Goal: Task Accomplishment & Management: Use online tool/utility

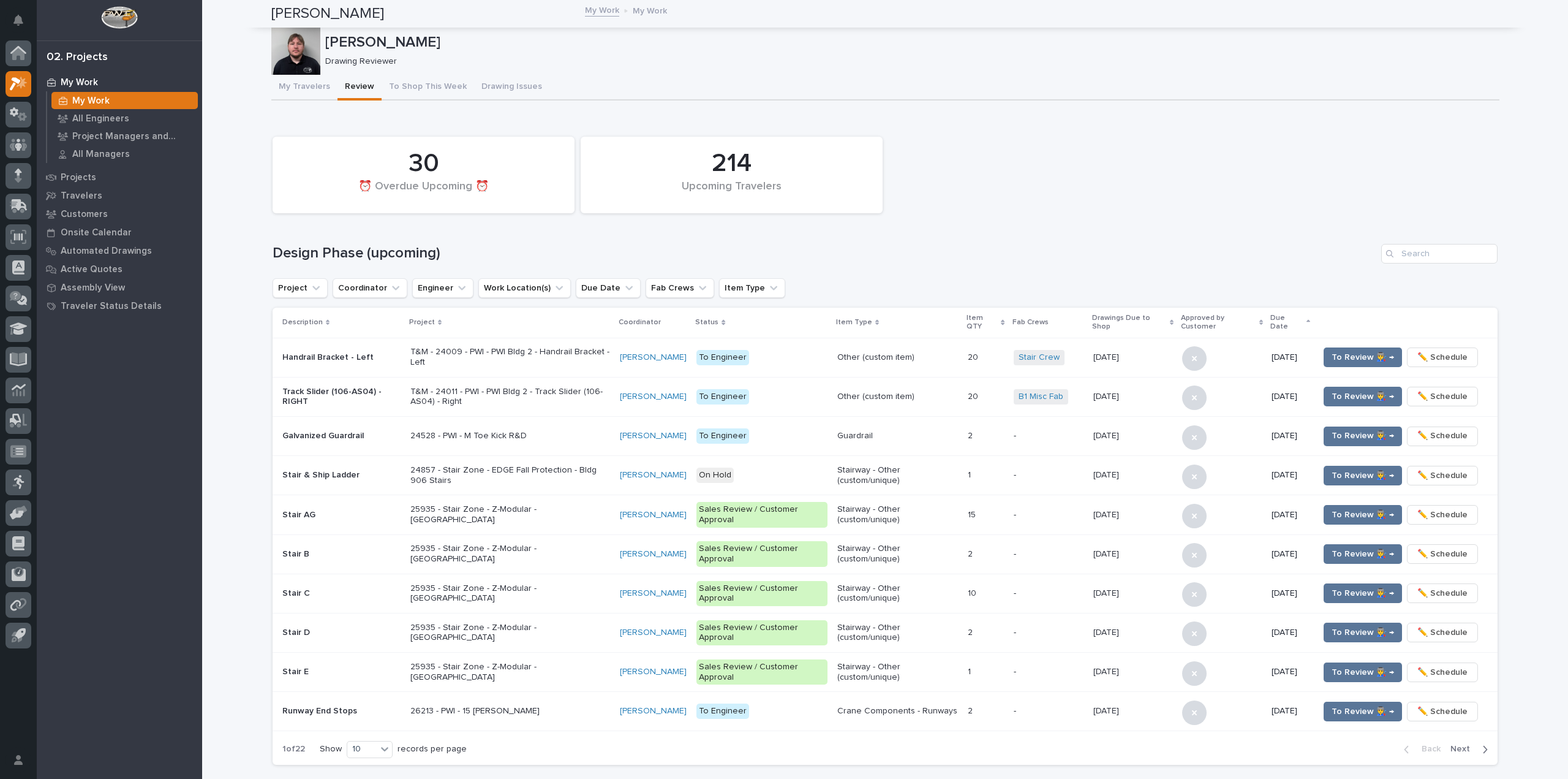
scroll to position [629, 0]
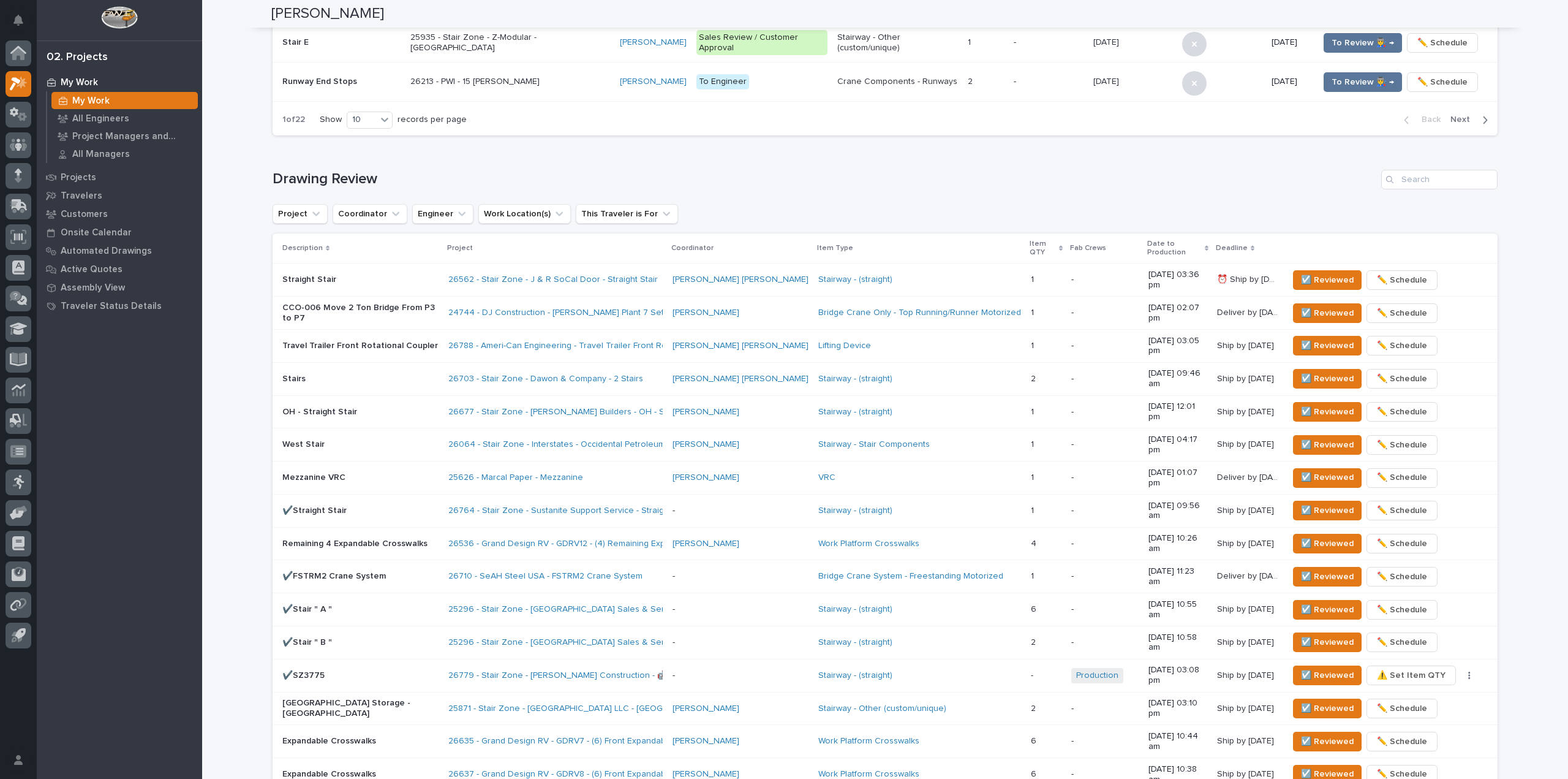
click at [131, 641] on div "My Work My Work All Engineers Project Managers and Engineers All Managers Proje…" at bounding box center [120, 426] width 165 height 706
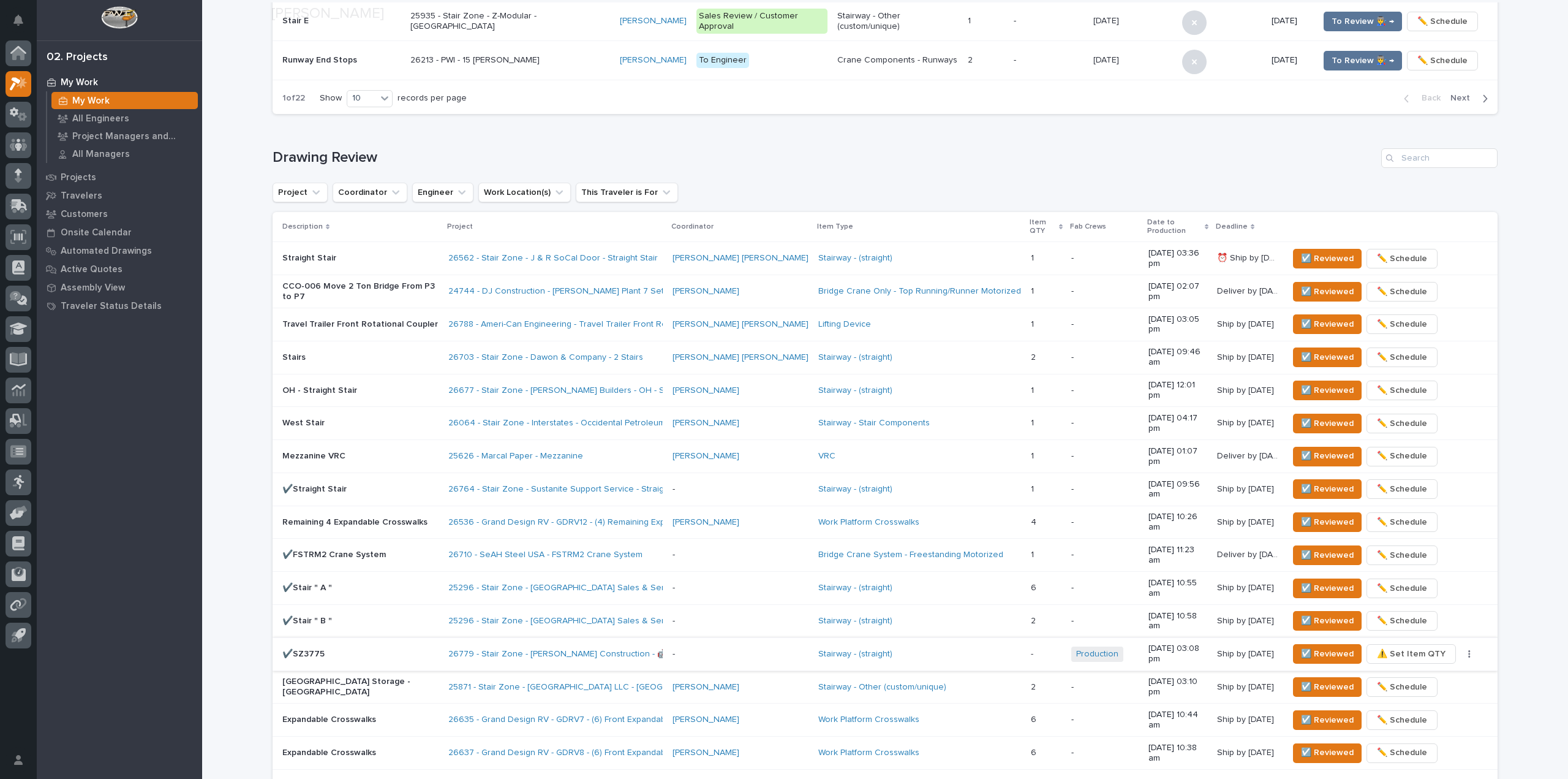
scroll to position [693, 0]
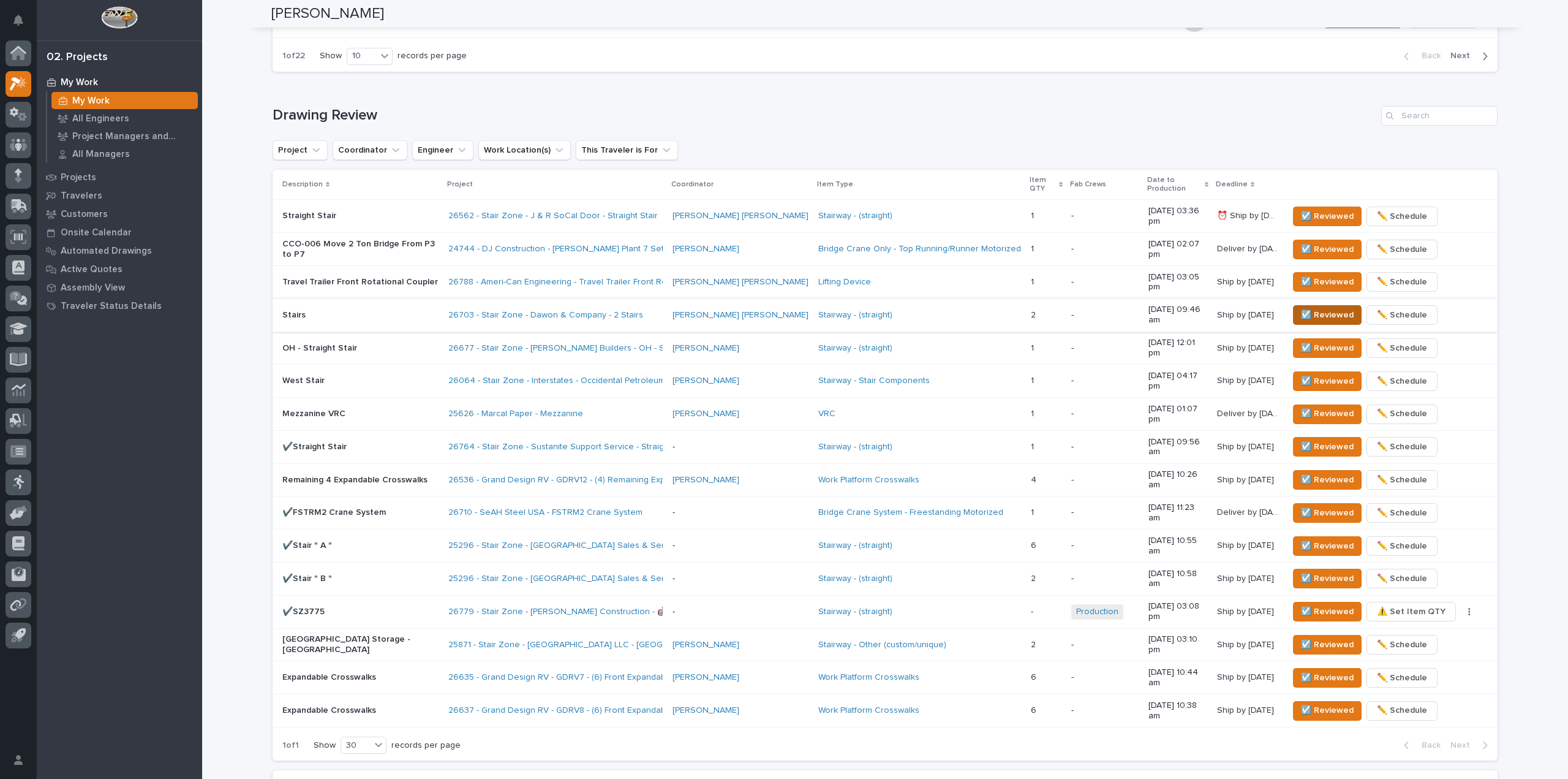
drag, startPoint x: 1347, startPoint y: 267, endPoint x: 1336, endPoint y: 267, distance: 11.0
click at [1336, 308] on span "☑️ Reviewed" at bounding box center [1327, 315] width 53 height 15
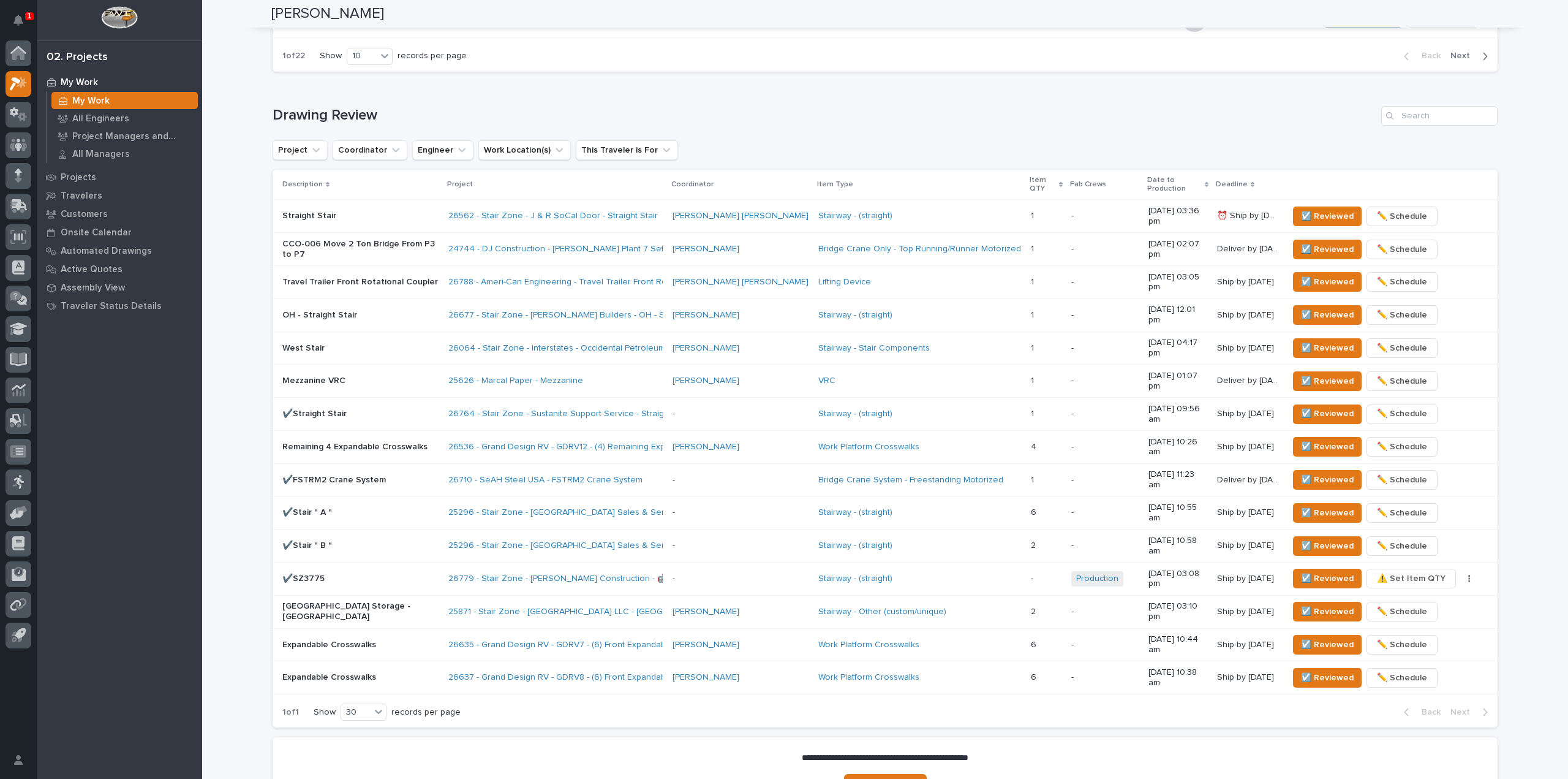
scroll to position [671, 0]
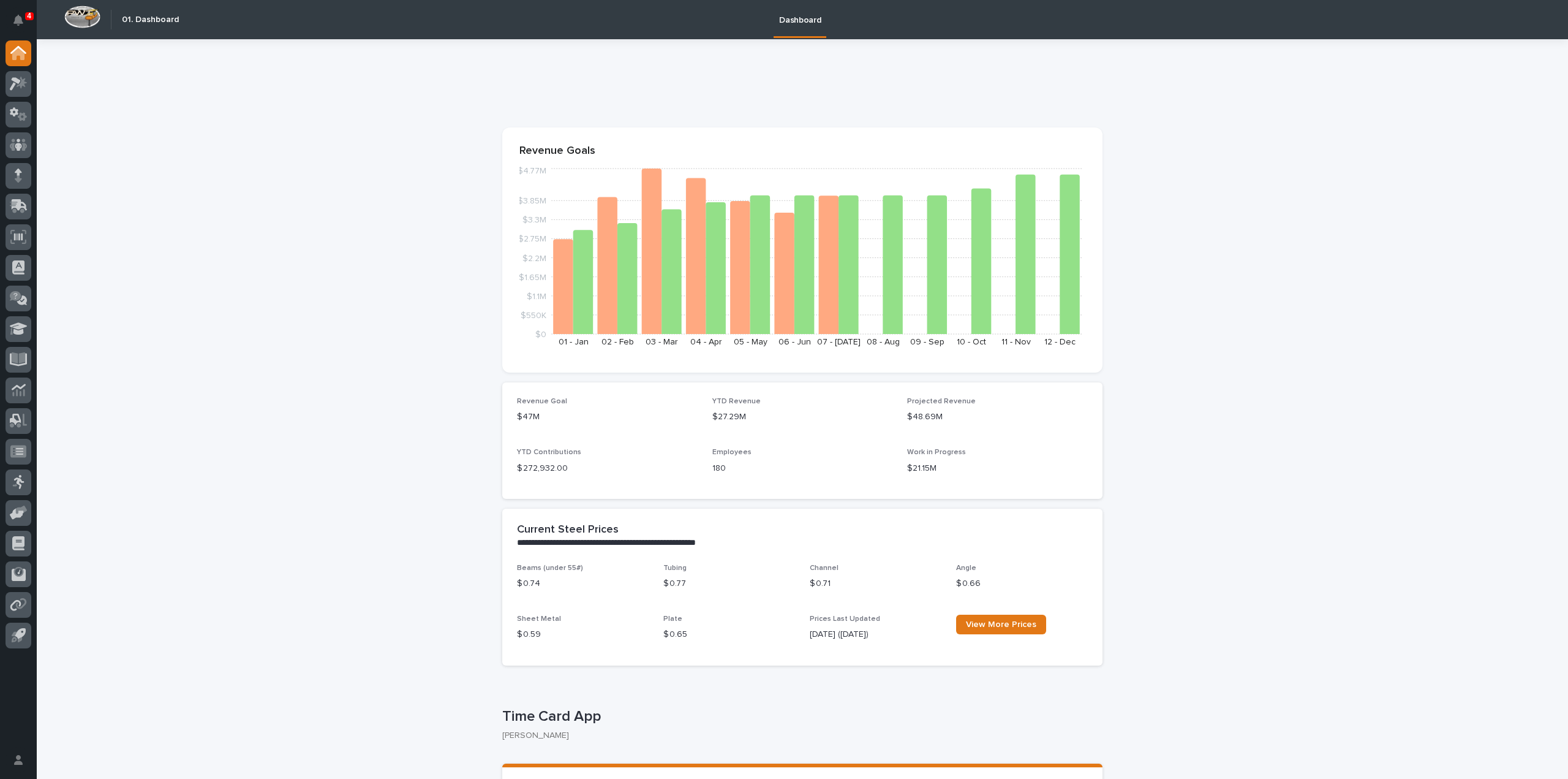
click at [17, 17] on icon "Notifications" at bounding box center [18, 20] width 10 height 11
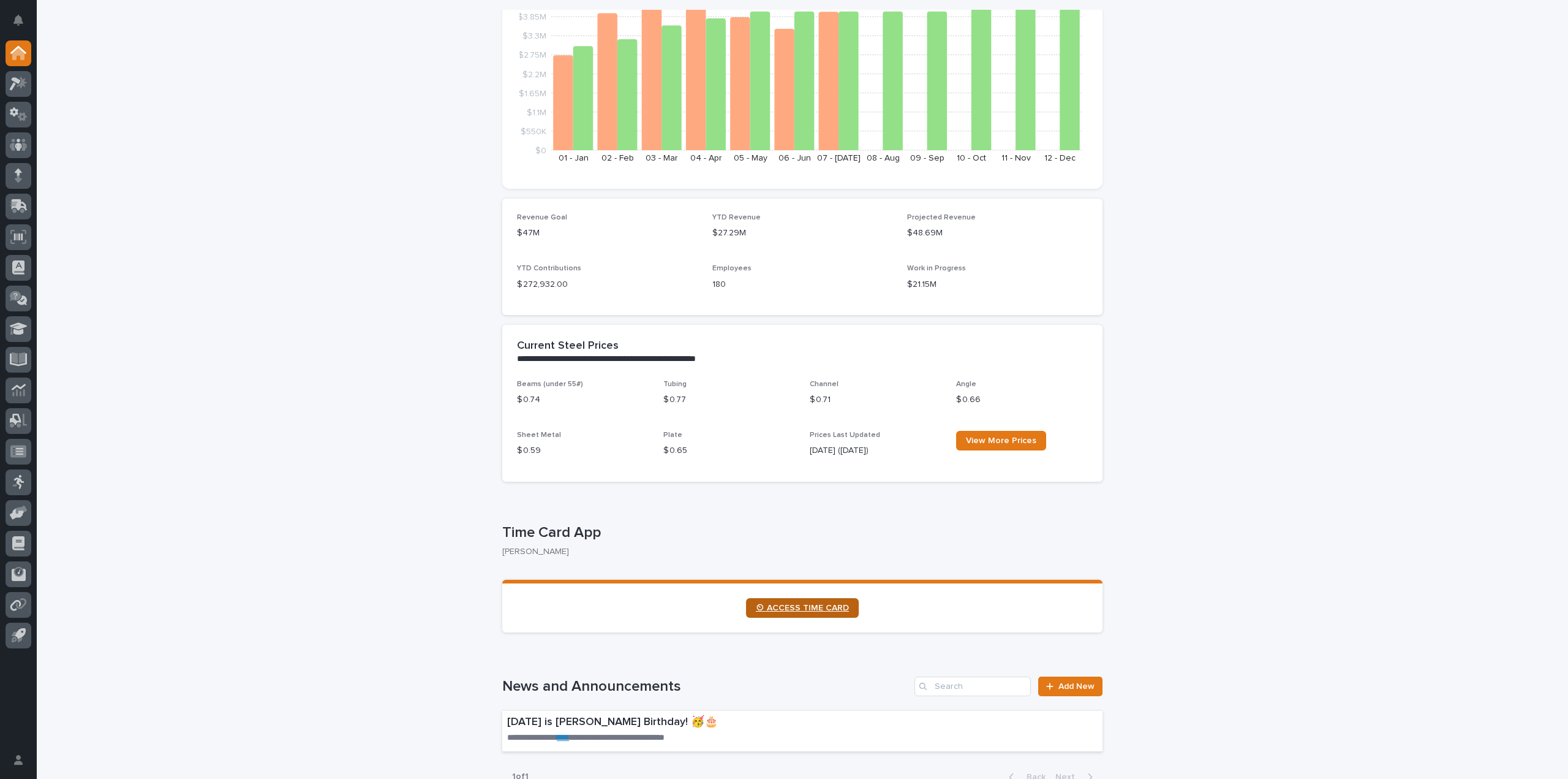
click at [773, 605] on span "⏲ ACCESS TIME CARD" at bounding box center [803, 608] width 93 height 8
